Goal: Transaction & Acquisition: Purchase product/service

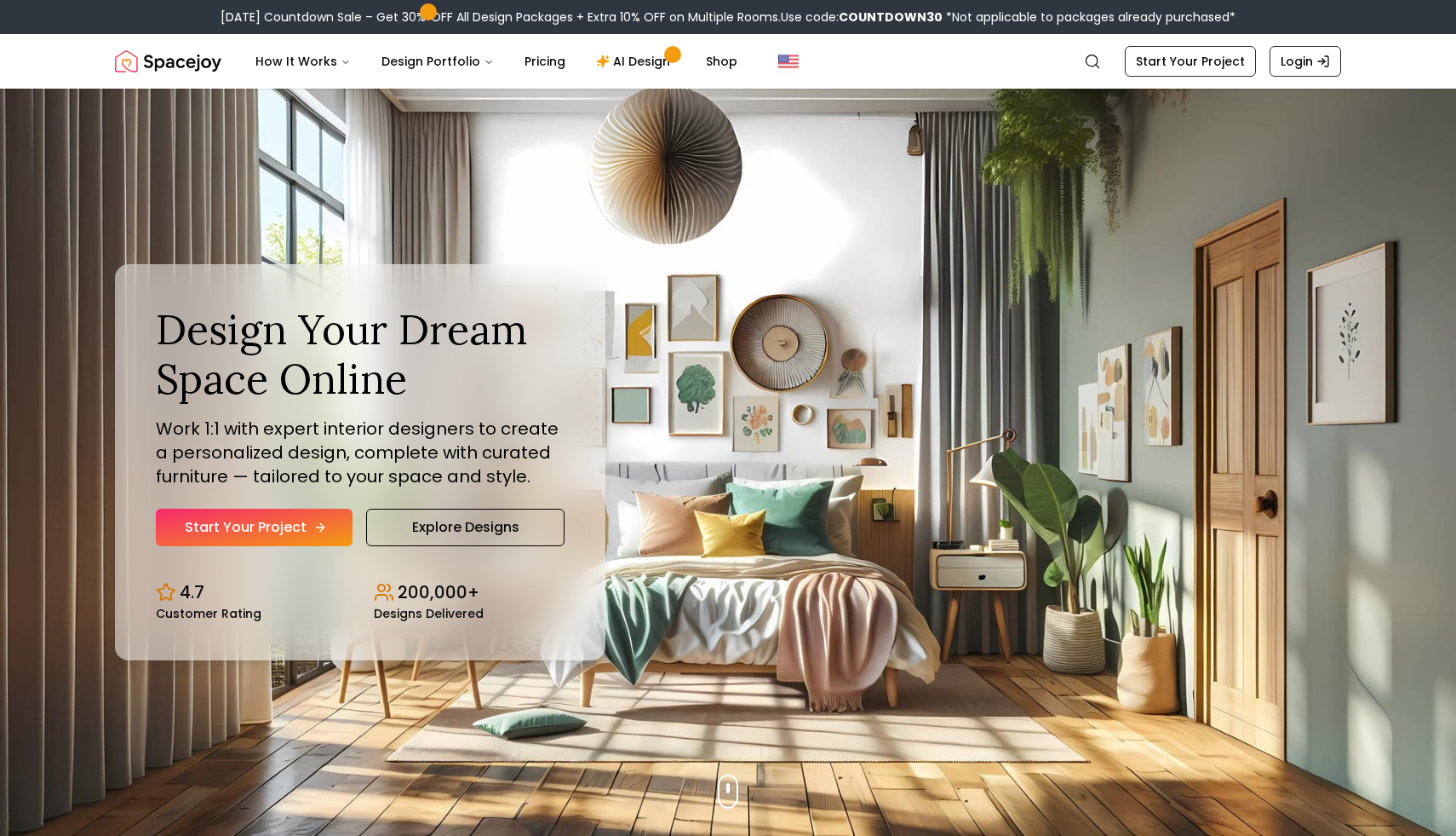
click at [321, 522] on icon "Hero section" at bounding box center [320, 527] width 14 height 14
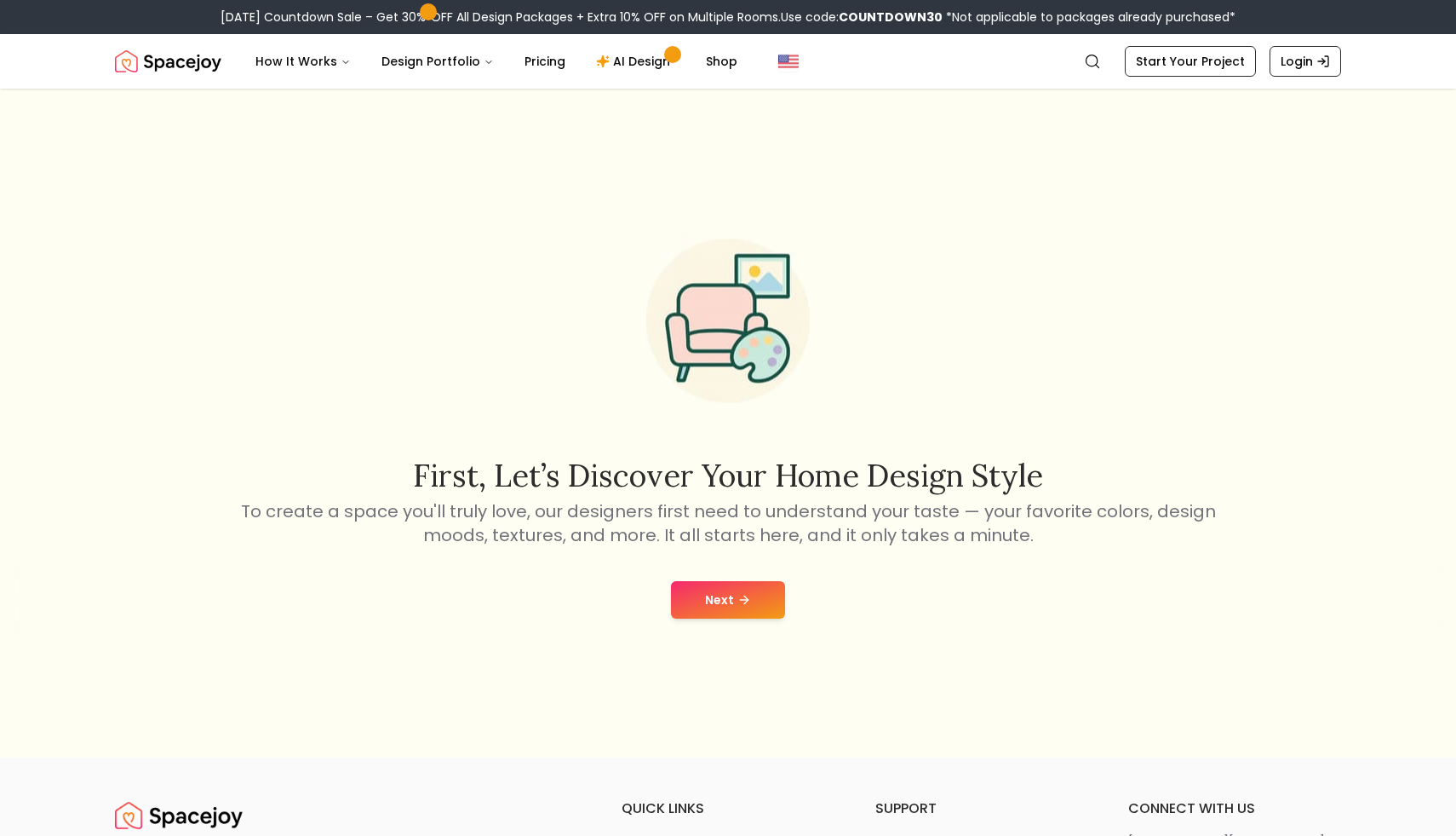
click at [739, 596] on icon at bounding box center [744, 600] width 14 height 14
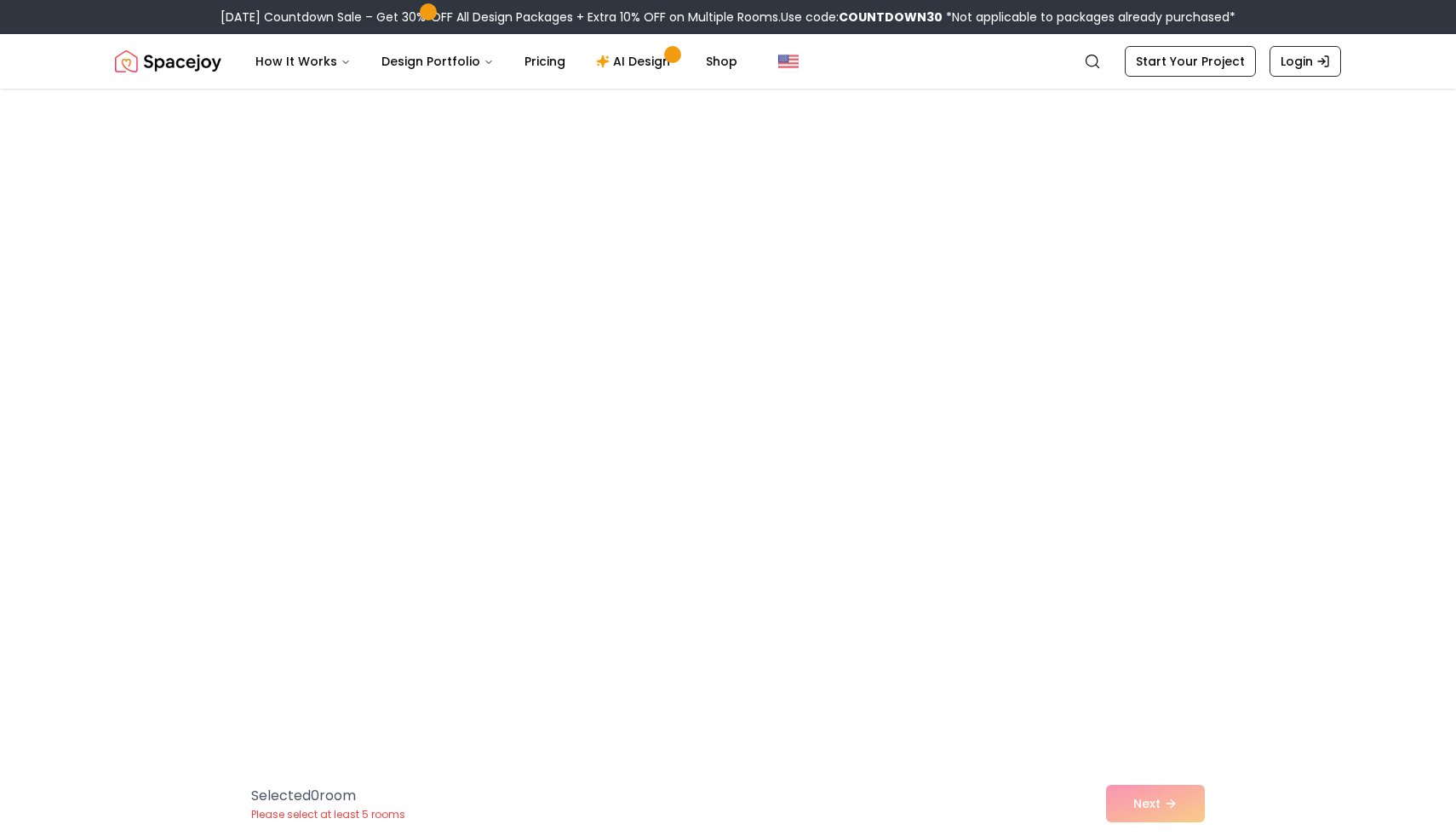
scroll to position [6424, 0]
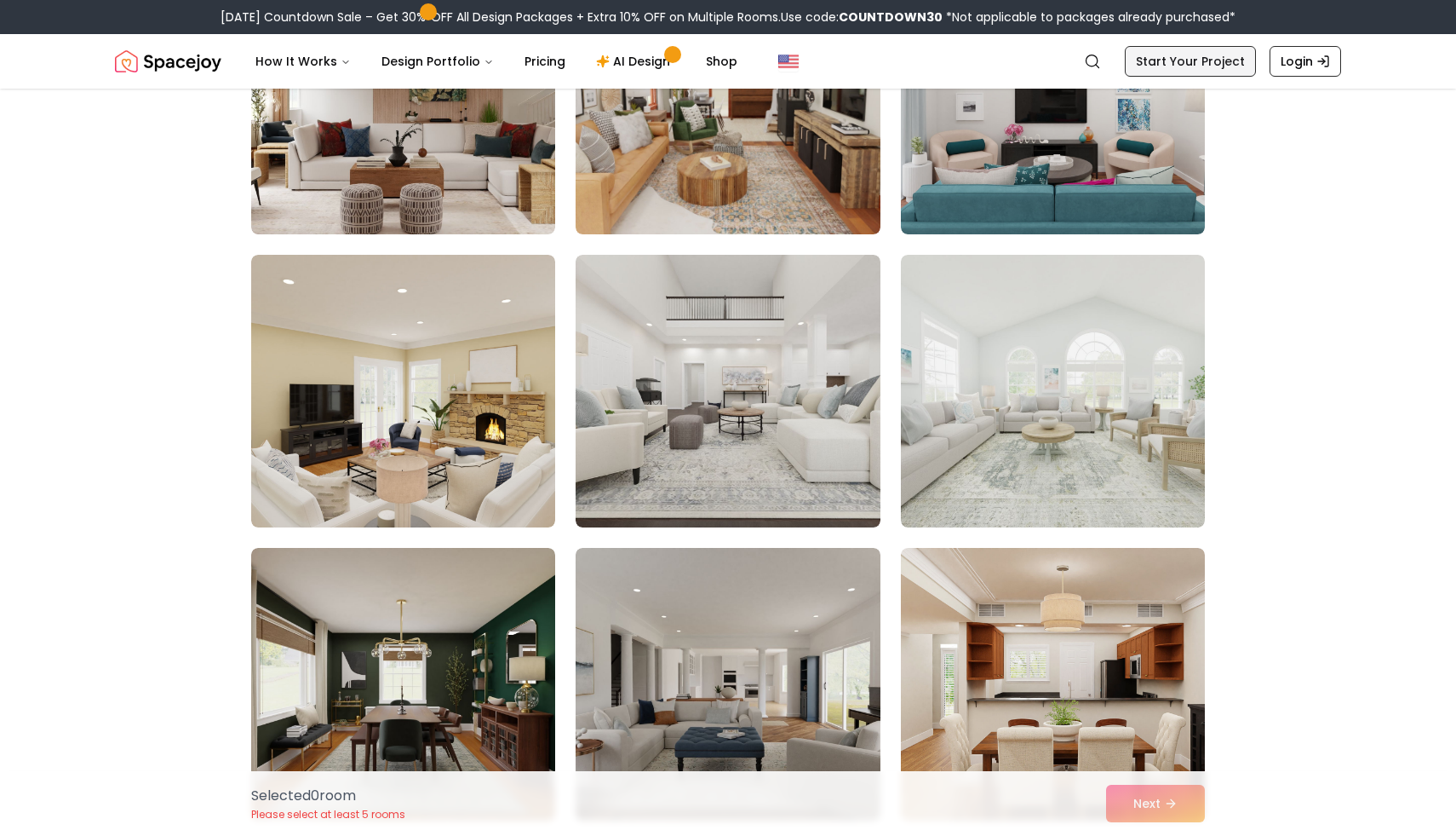
click at [1190, 69] on link "Start Your Project" at bounding box center [1190, 62] width 131 height 31
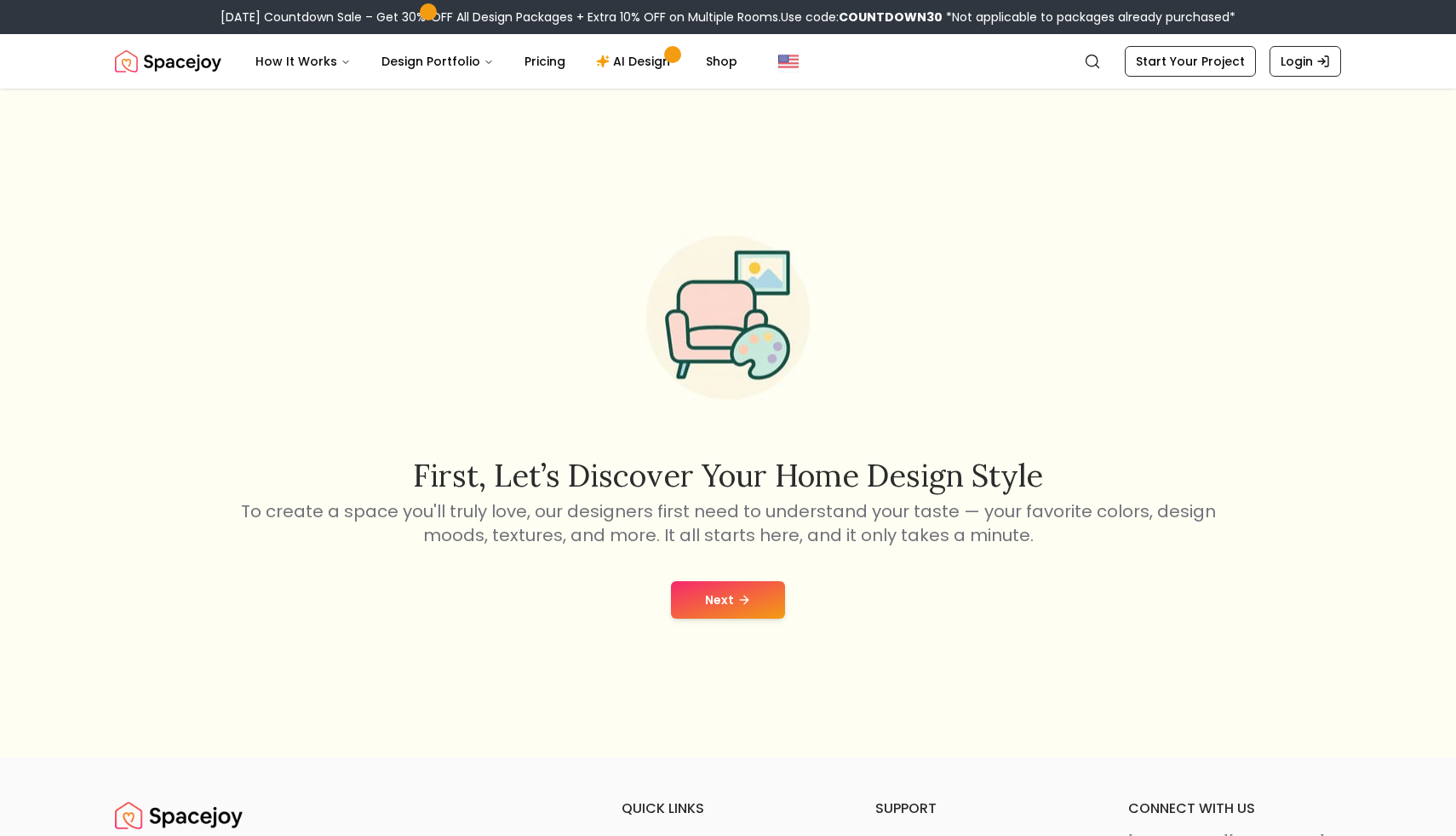
click at [751, 586] on button "Next" at bounding box center [728, 599] width 114 height 37
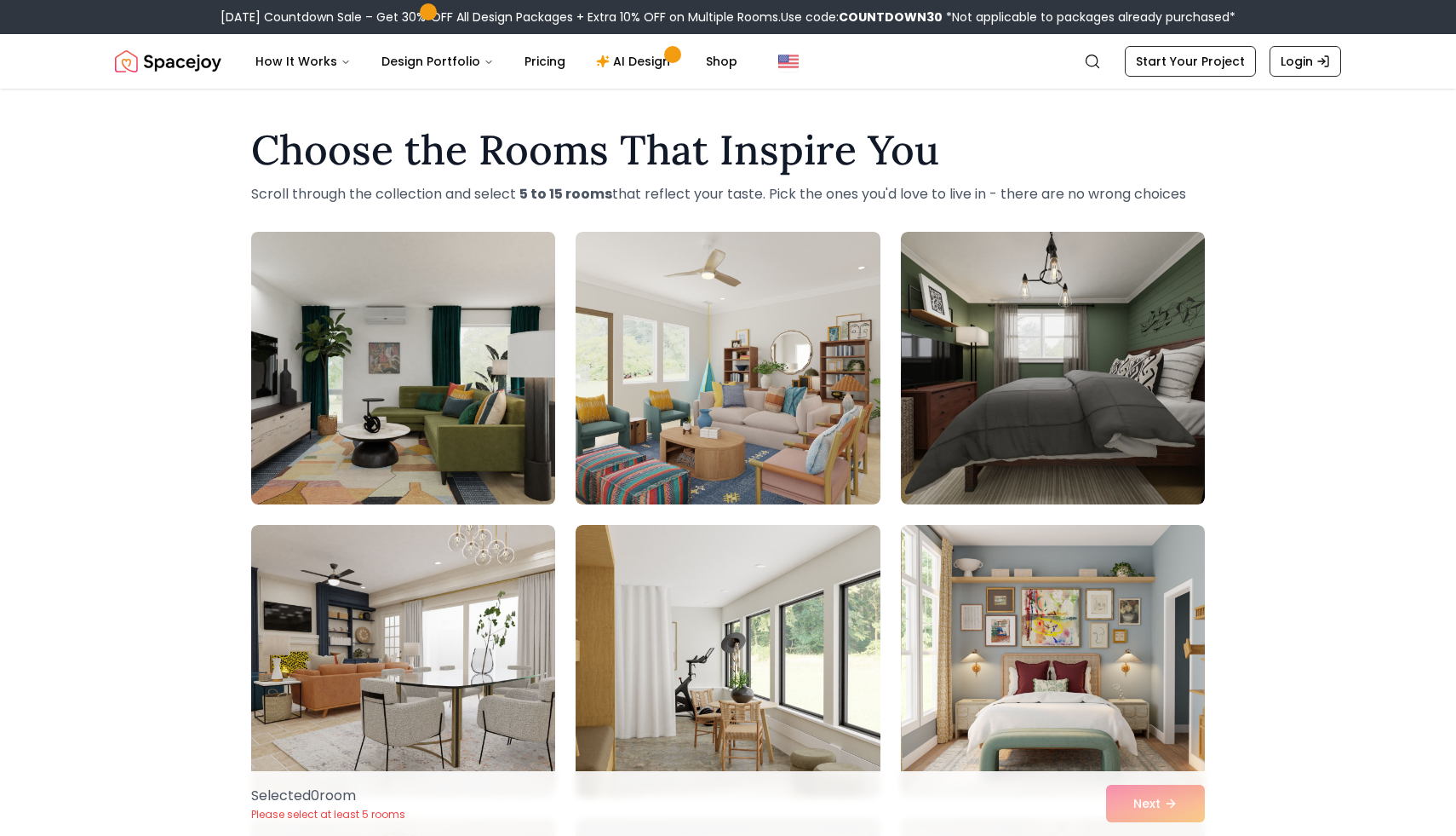
click at [454, 463] on img at bounding box center [403, 368] width 320 height 286
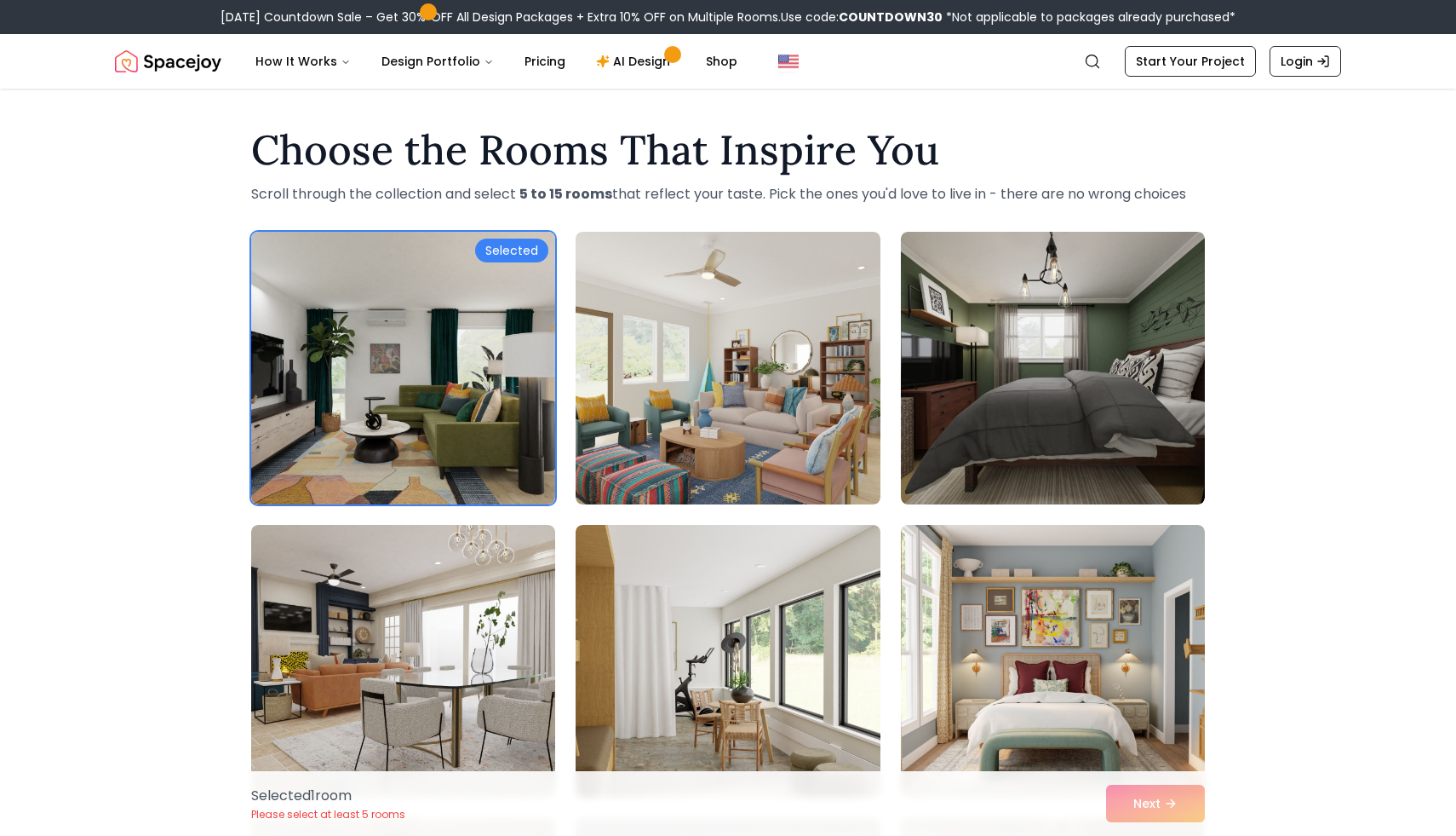
click at [1147, 814] on div "Selected 1 room Please select at least 5 rooms Next" at bounding box center [728, 802] width 981 height 65
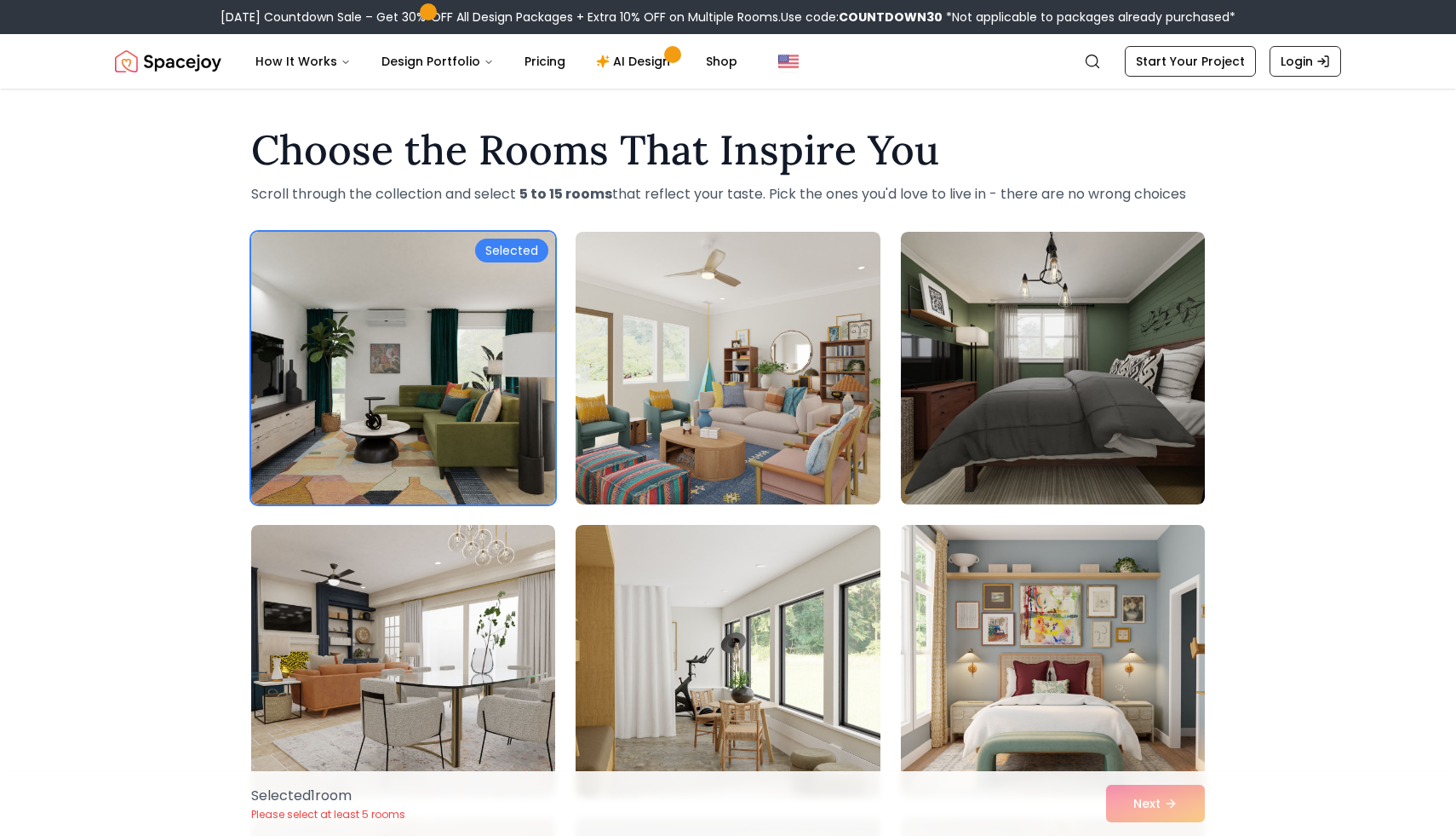
click at [1104, 668] on img at bounding box center [1053, 661] width 320 height 286
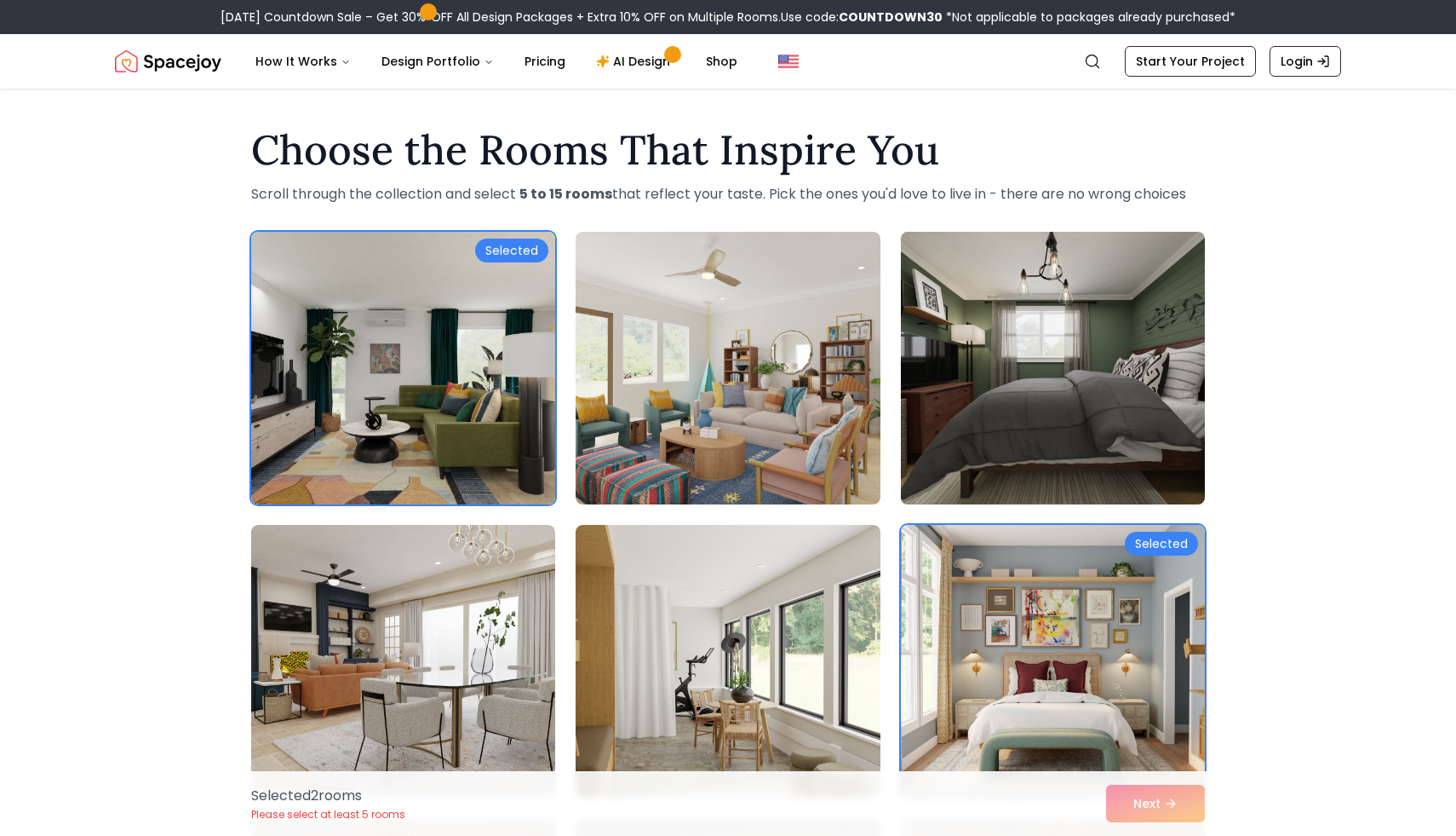
click at [1038, 473] on img at bounding box center [1053, 368] width 320 height 286
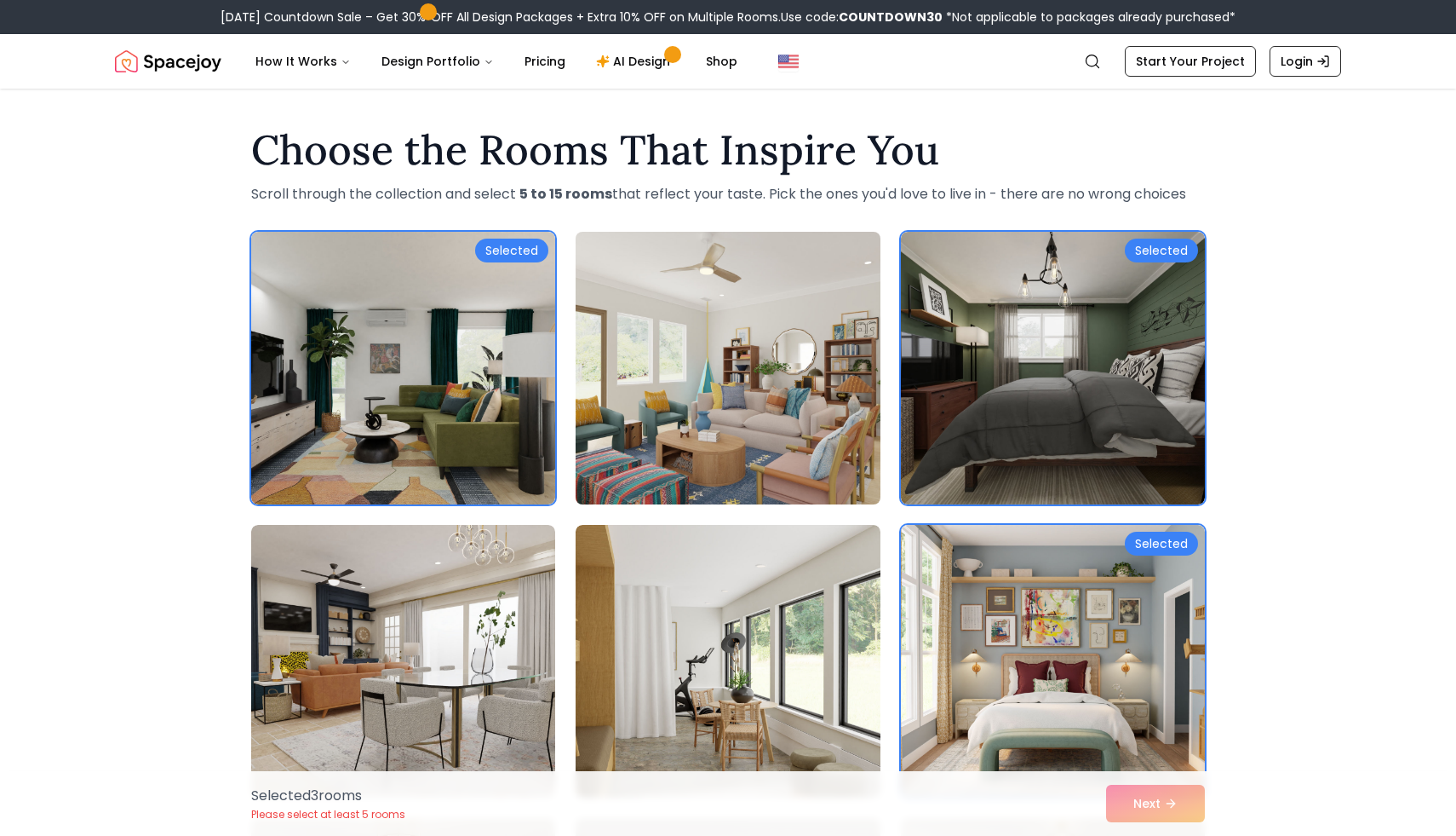
click at [806, 473] on img at bounding box center [728, 368] width 320 height 286
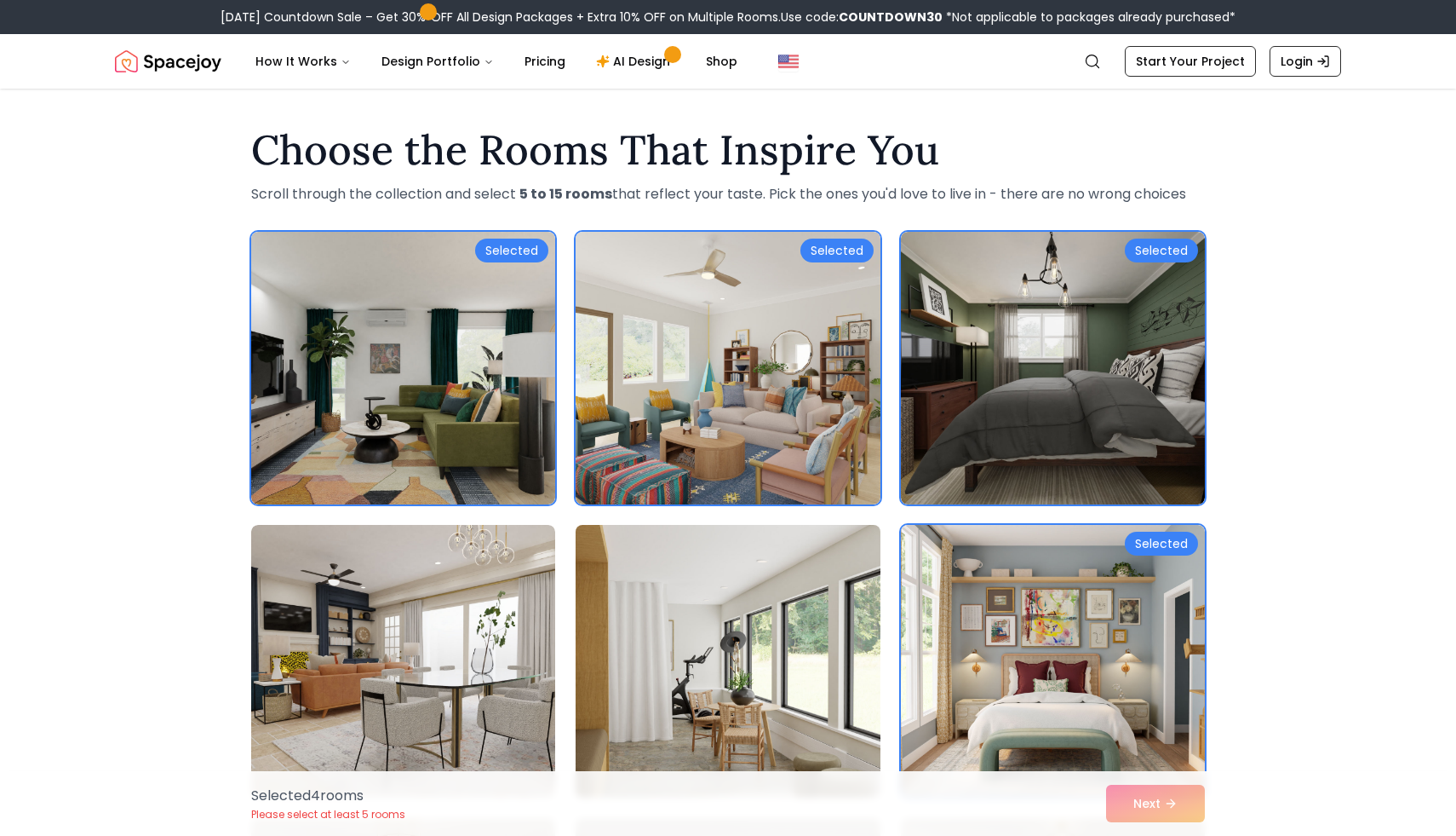
click at [800, 608] on img at bounding box center [728, 661] width 320 height 286
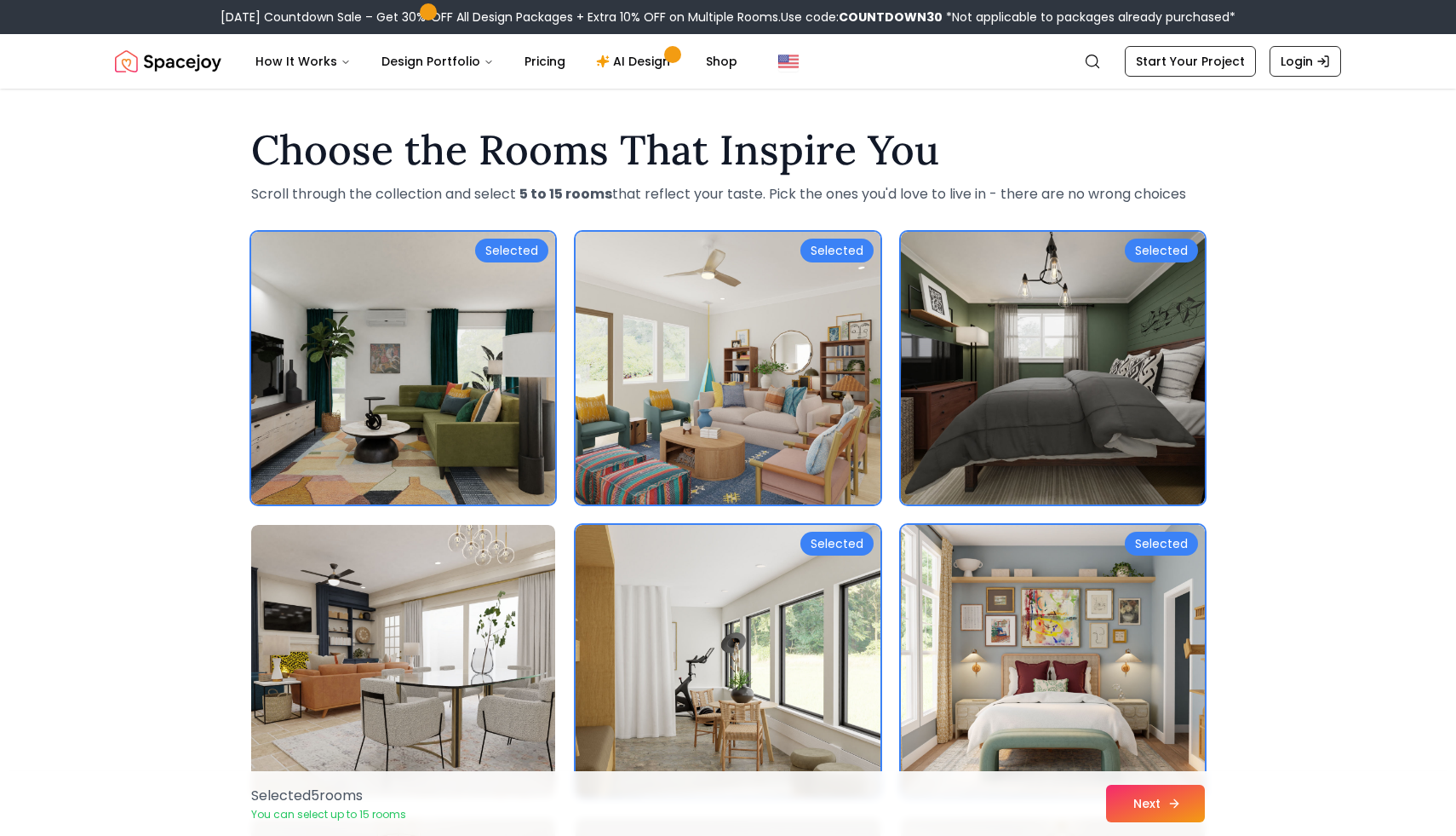
click at [1141, 811] on button "Next" at bounding box center [1155, 802] width 99 height 37
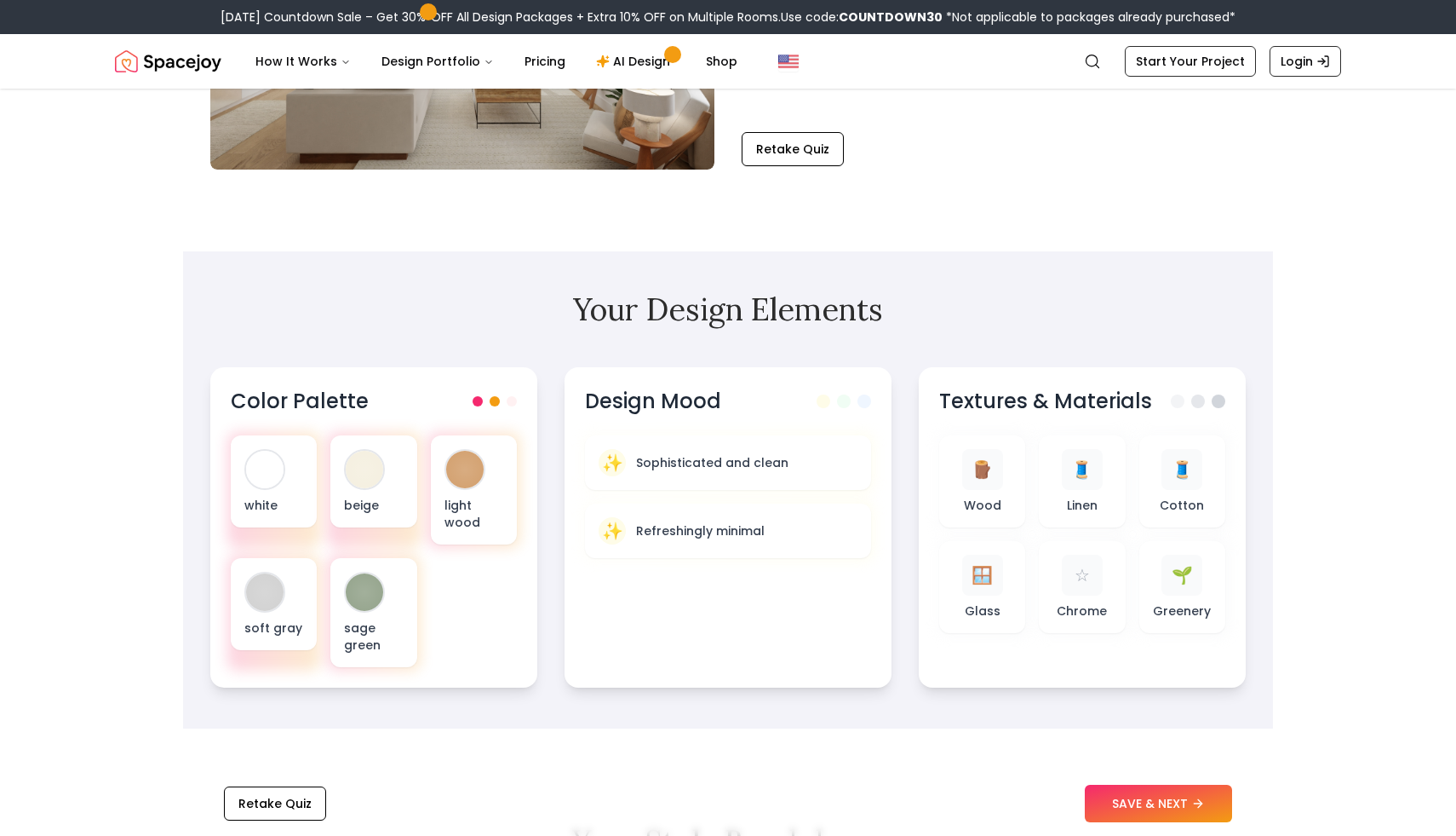
scroll to position [403, 0]
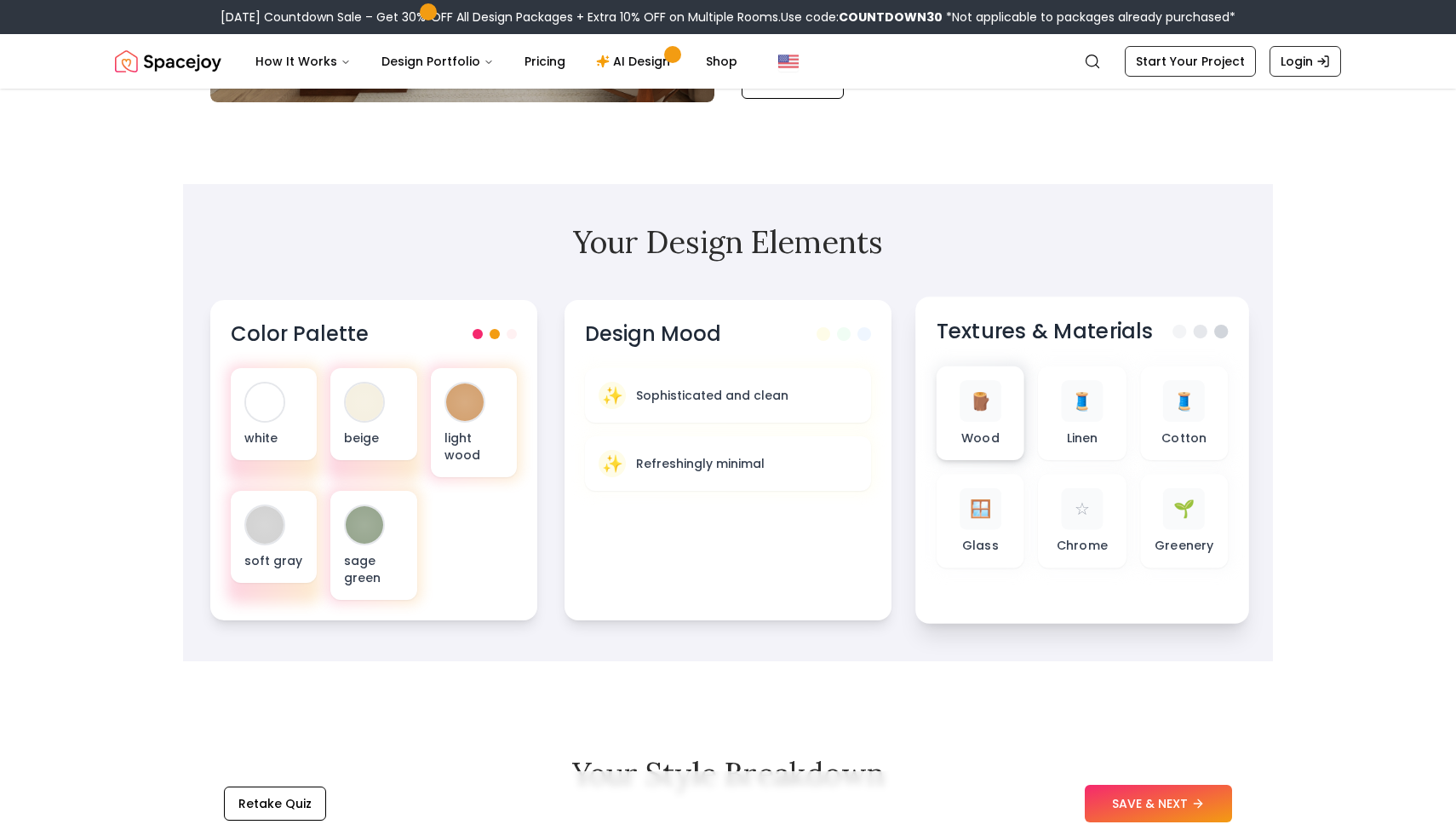
click at [980, 423] on div "🪵 Wood" at bounding box center [980, 413] width 61 height 66
click at [486, 451] on p "light wood" at bounding box center [475, 446] width 61 height 35
click at [1112, 806] on button "SAVE & NEXT" at bounding box center [1158, 802] width 147 height 37
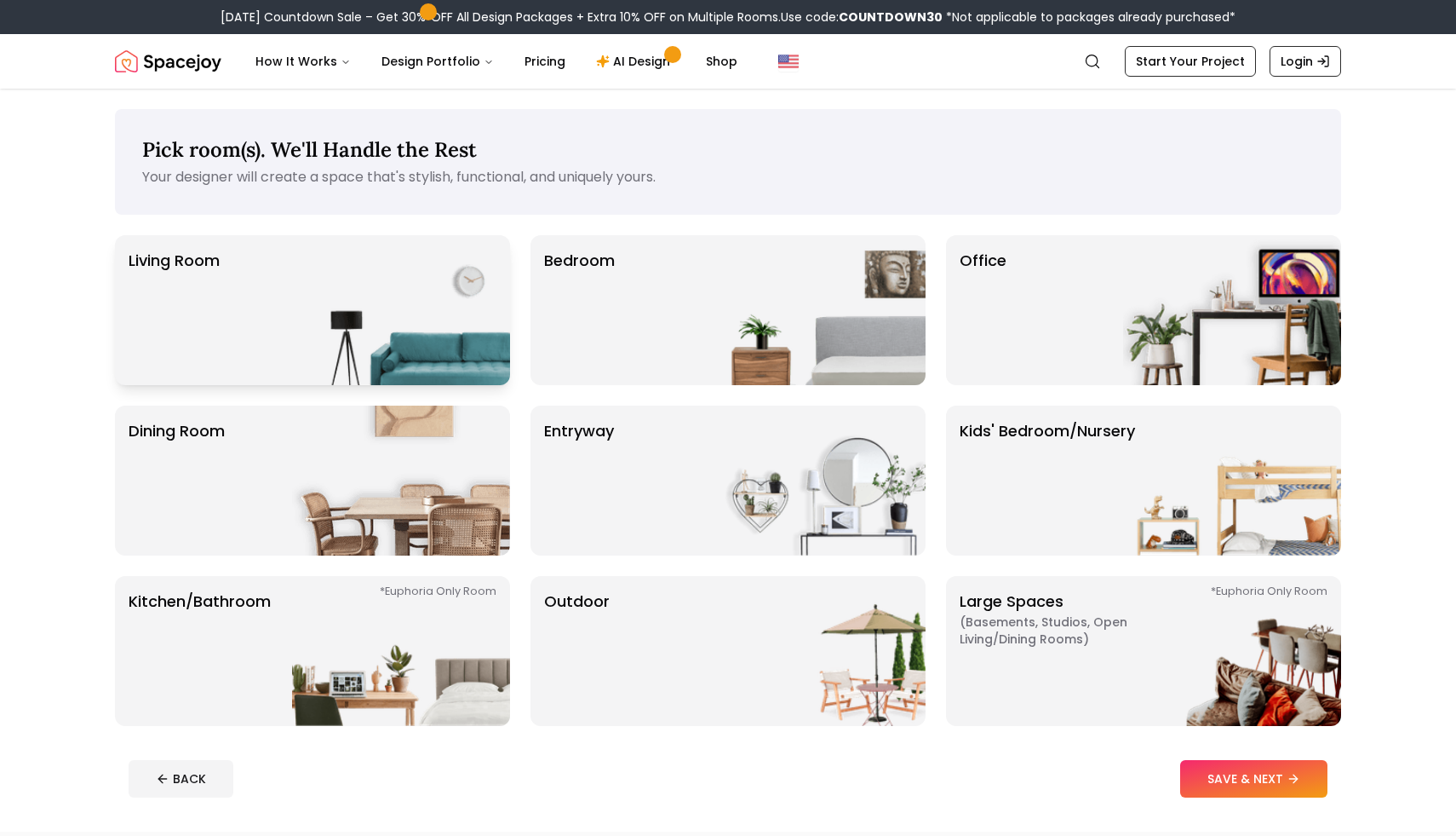
click at [315, 334] on img at bounding box center [401, 310] width 218 height 150
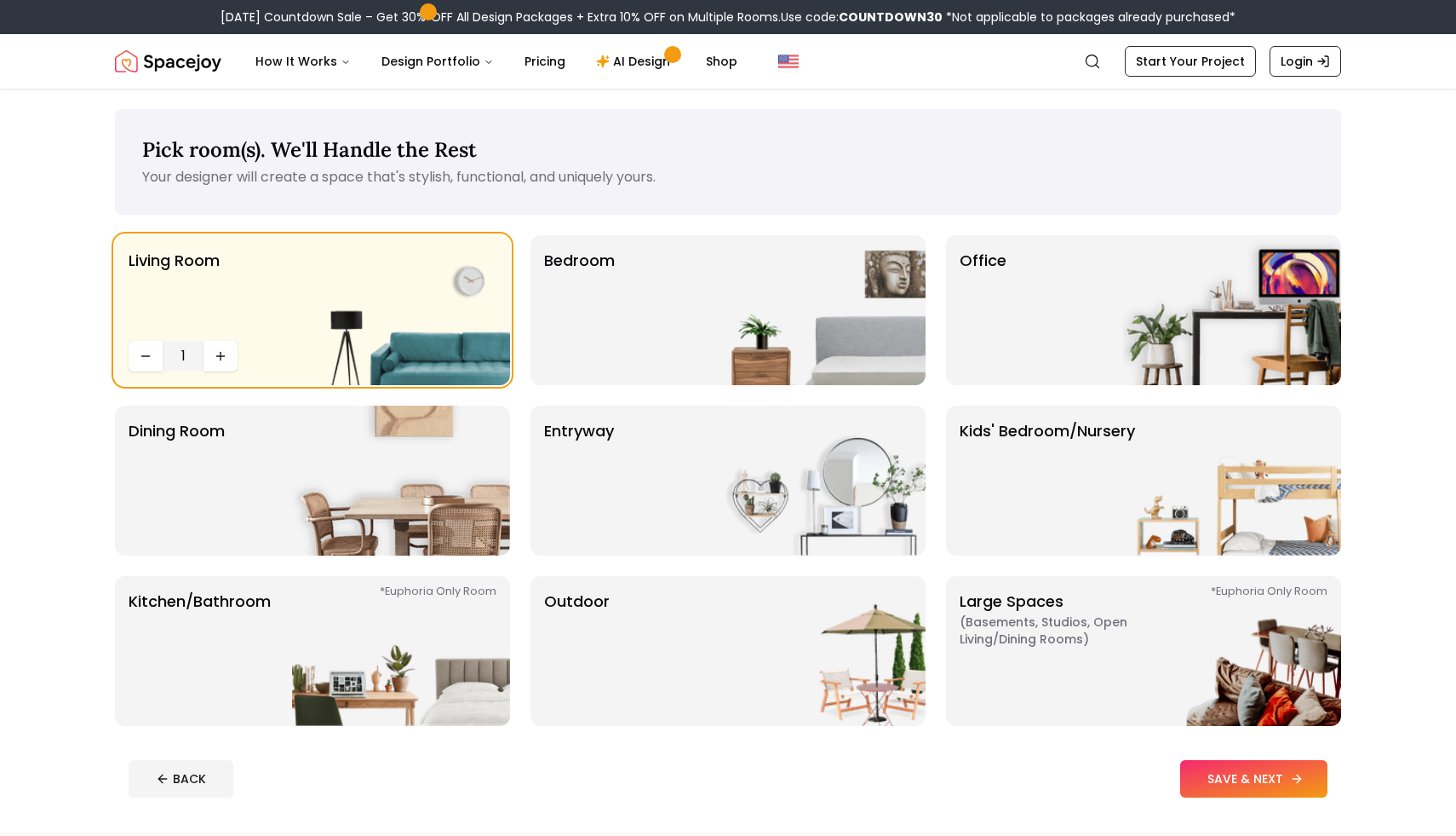
click at [1214, 787] on button "SAVE & NEXT" at bounding box center [1253, 778] width 147 height 37
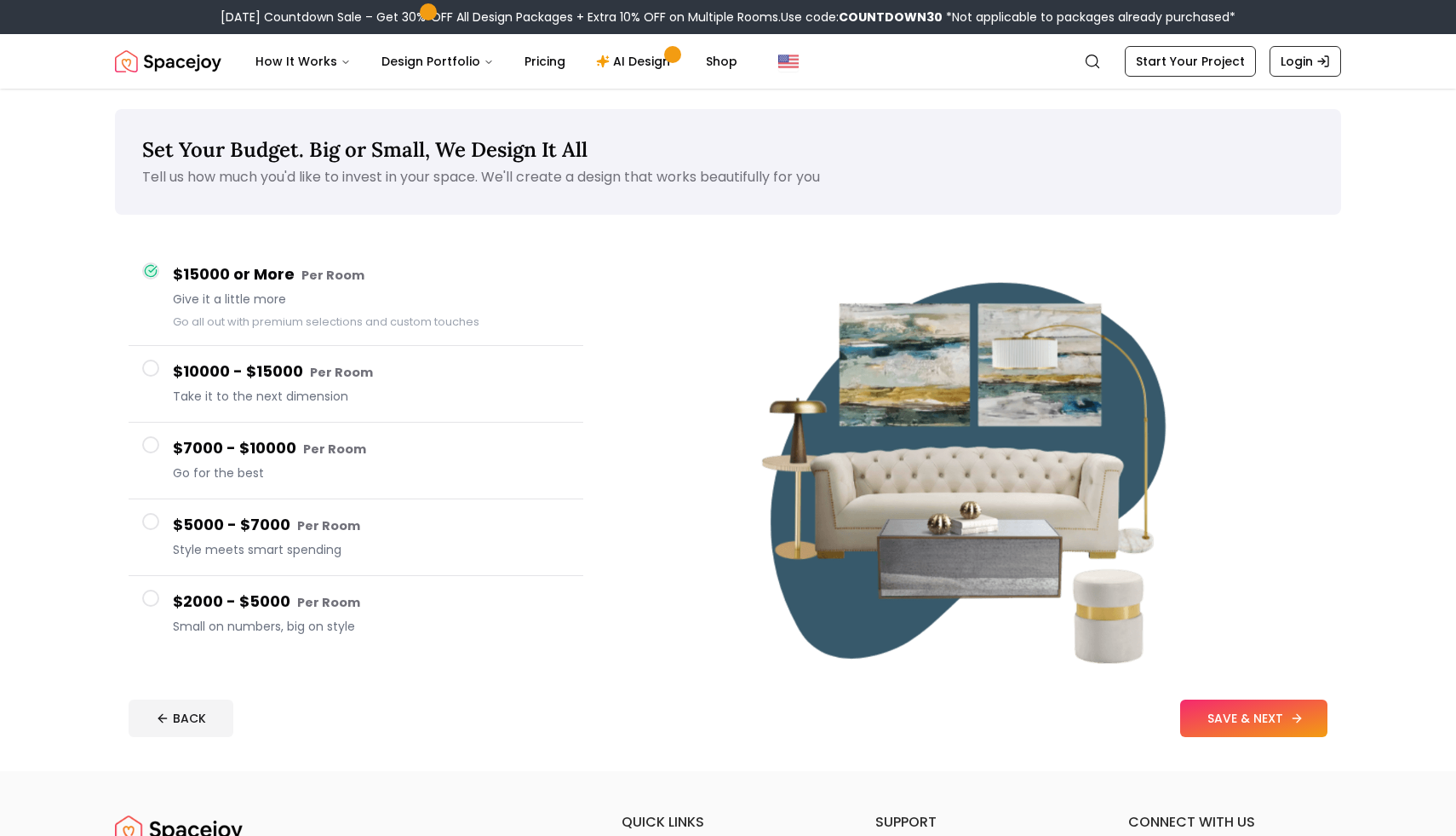
click at [1213, 708] on button "SAVE & NEXT" at bounding box center [1253, 718] width 147 height 37
